Goal: Find contact information: Find contact information

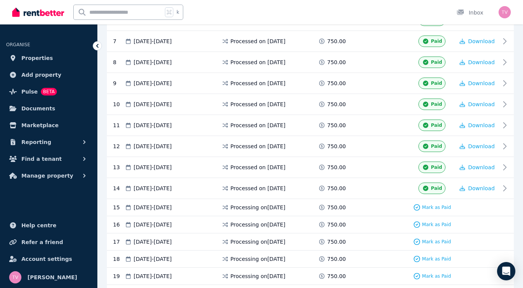
scroll to position [35, 0]
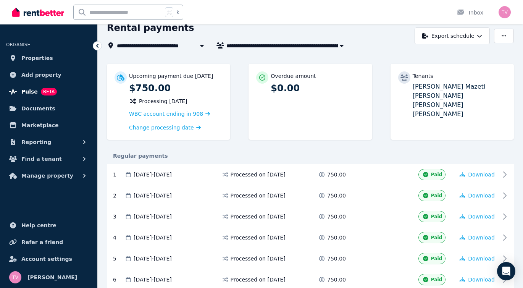
click at [29, 94] on span "Pulse" at bounding box center [29, 91] width 16 height 9
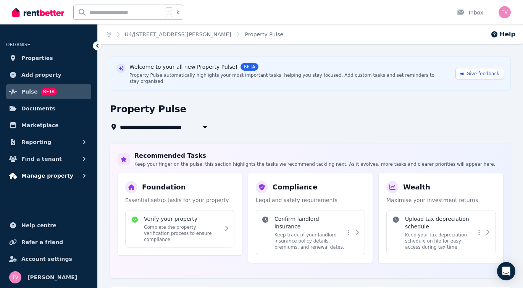
click at [69, 177] on button "Manage property" at bounding box center [48, 175] width 85 height 15
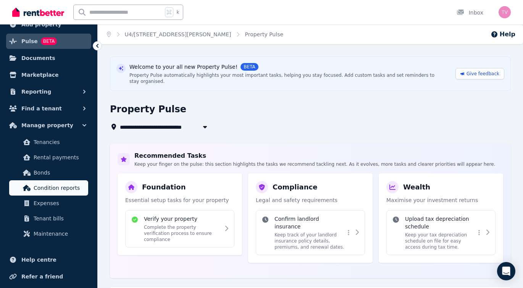
scroll to position [51, 0]
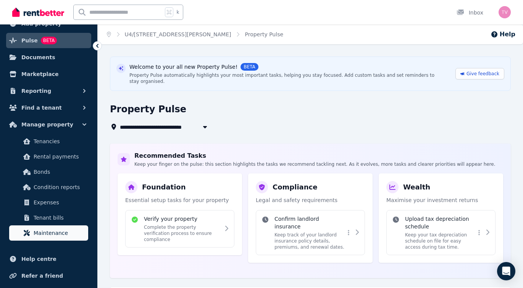
click at [55, 232] on span "Maintenance" at bounding box center [60, 232] width 52 height 9
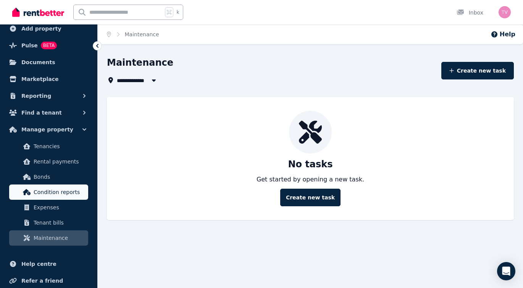
scroll to position [31, 0]
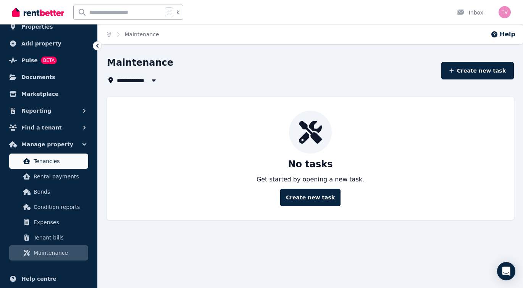
click at [43, 158] on span "Tenancies" at bounding box center [60, 160] width 52 height 9
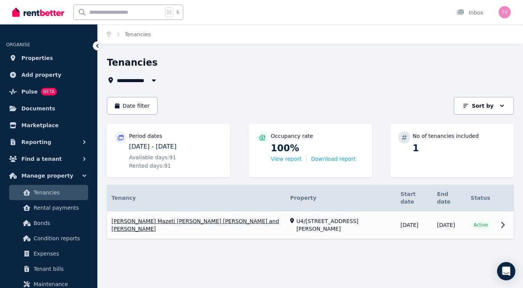
click at [211, 215] on link "View property details" at bounding box center [310, 225] width 407 height 28
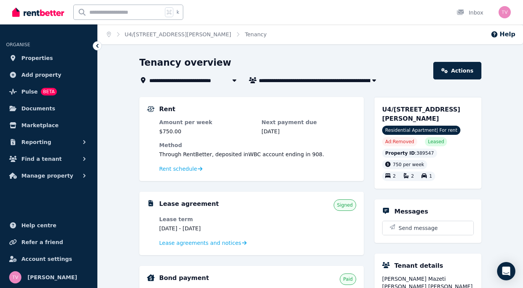
click at [289, 81] on span "[PERSON_NAME] Mazeti [PERSON_NAME] [PERSON_NAME] and [PERSON_NAME]" at bounding box center [320, 80] width 122 height 9
click at [373, 80] on icon "button" at bounding box center [374, 80] width 4 height 2
type input "**********"
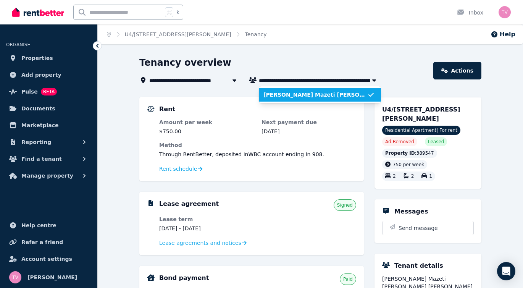
click at [350, 92] on span "[PERSON_NAME] Mazeti [PERSON_NAME] [PERSON_NAME] and [PERSON_NAME]" at bounding box center [315, 95] width 104 height 8
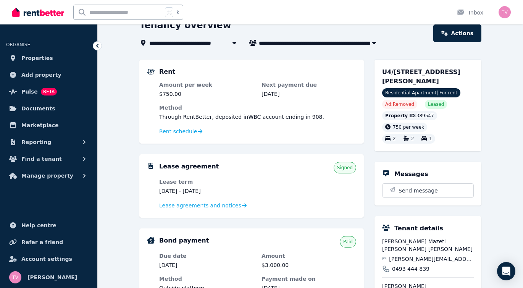
scroll to position [167, 0]
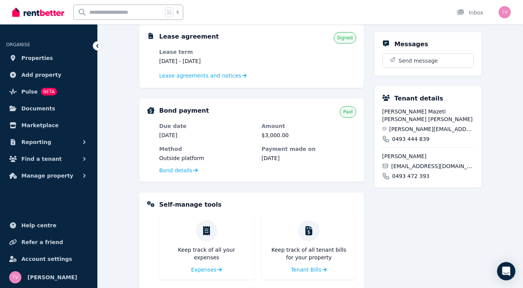
click at [397, 124] on div "[PERSON_NAME] Mazeti [PERSON_NAME] Da Silva [EMAIL_ADDRESS][DOMAIN_NAME] 0493 4…" at bounding box center [428, 125] width 92 height 35
click at [395, 155] on span "[PERSON_NAME]" at bounding box center [428, 156] width 92 height 8
copy div "[PERSON_NAME]"
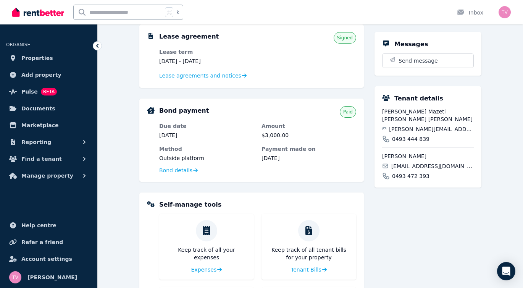
click at [386, 116] on span "[PERSON_NAME] Mazeti [PERSON_NAME] [PERSON_NAME]" at bounding box center [428, 115] width 92 height 15
copy div "[PERSON_NAME] Mazeti [PERSON_NAME] [PERSON_NAME]"
